Goal: Check status

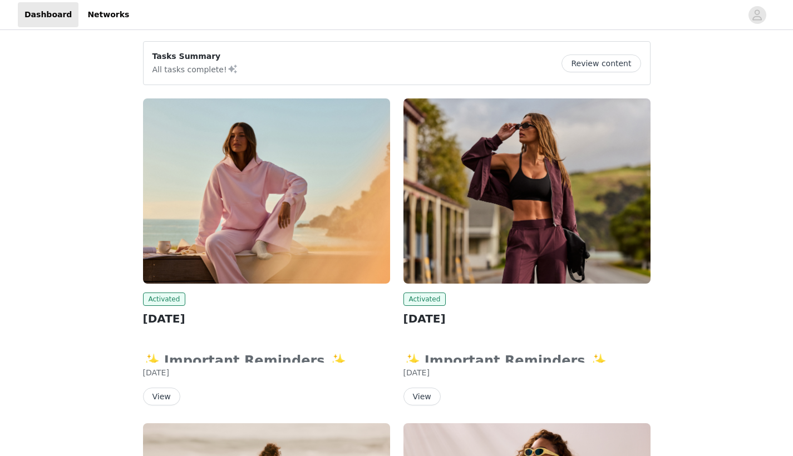
click at [162, 396] on button "View" at bounding box center [161, 397] width 37 height 18
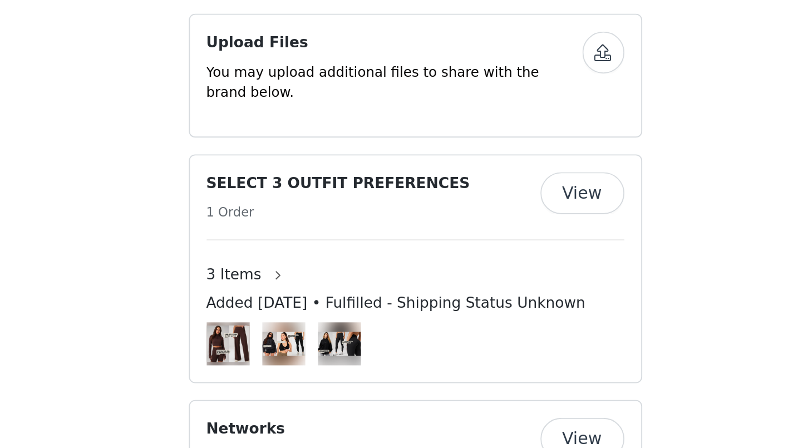
scroll to position [487, 0]
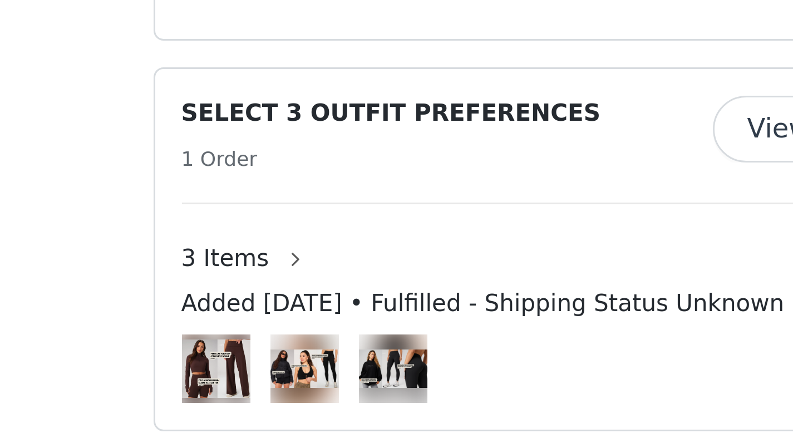
click at [463, 330] on button "View" at bounding box center [485, 341] width 45 height 22
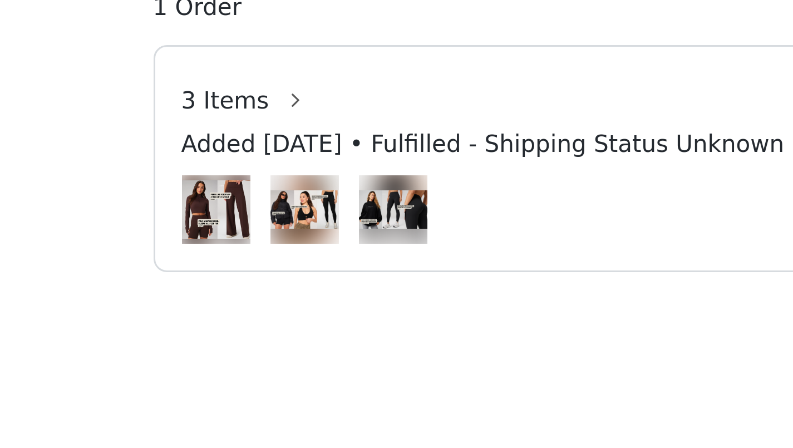
click at [286, 158] on img at bounding box center [297, 167] width 23 height 19
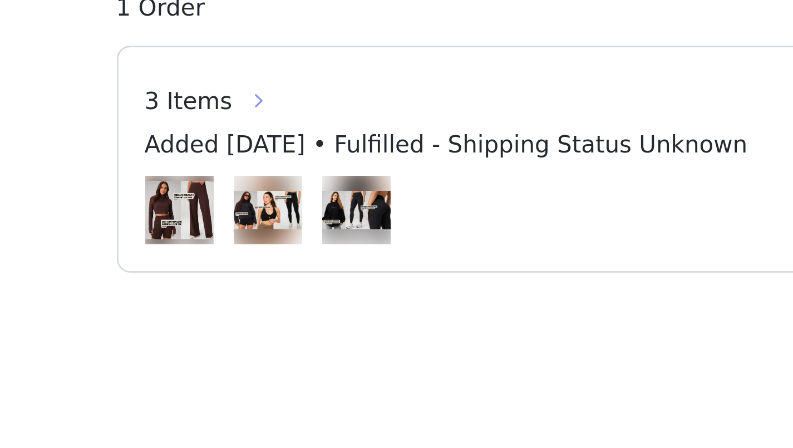
click at [315, 122] on button "button" at bounding box center [324, 131] width 18 height 18
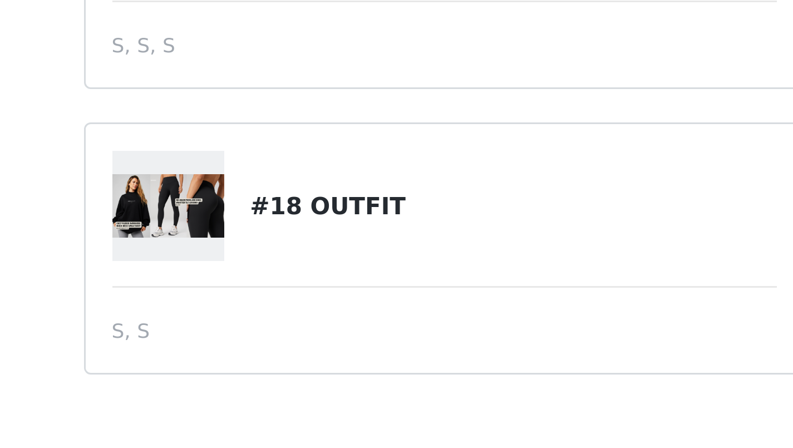
scroll to position [50, 0]
